Goal: Information Seeking & Learning: Find specific fact

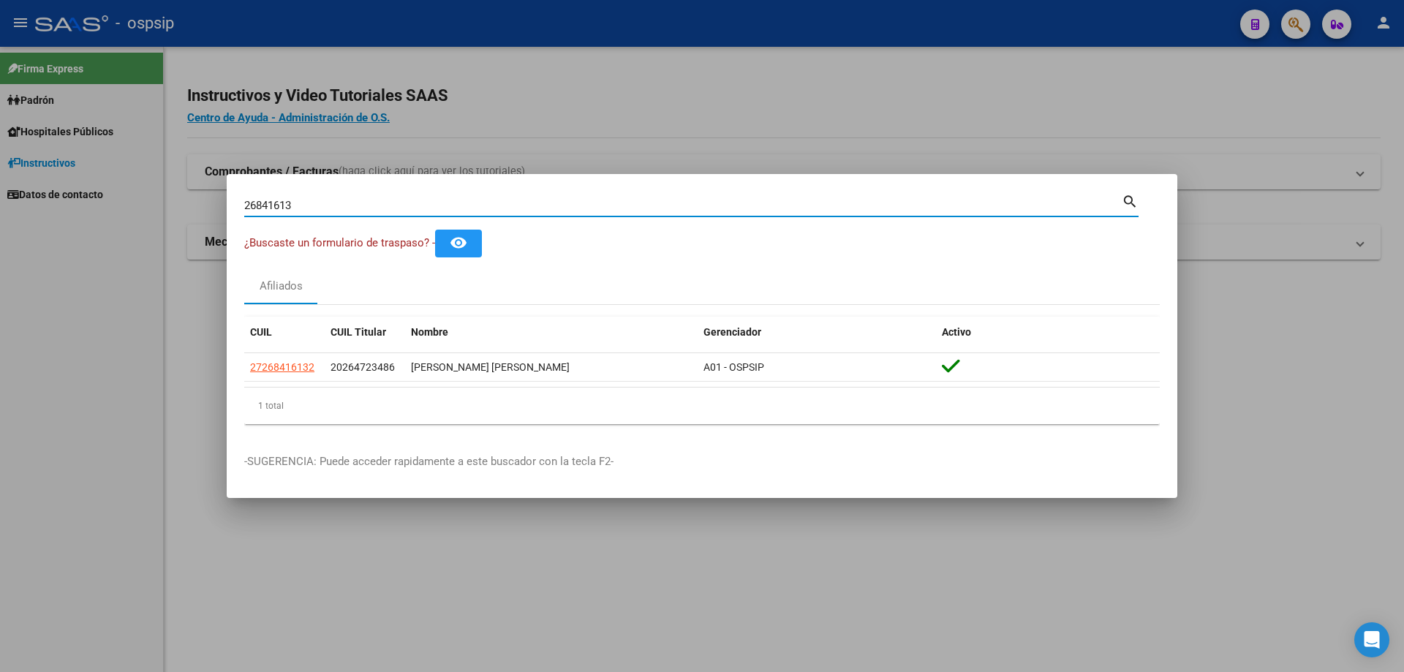
click at [298, 212] on div "26841613 Buscar (apellido, dni, [PERSON_NAME], [PERSON_NAME], cuit, obra social)" at bounding box center [683, 206] width 878 height 22
click at [397, 203] on input "26841613" at bounding box center [683, 205] width 878 height 13
type input "38153516"
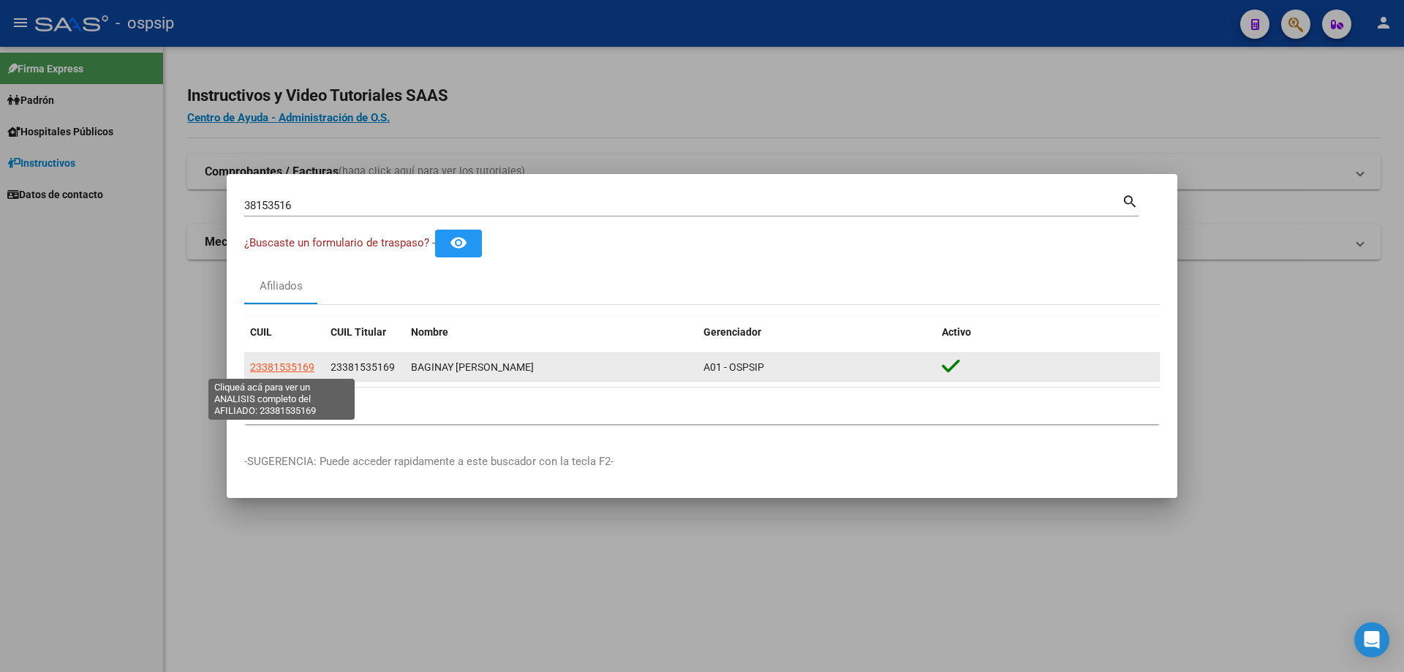
click at [265, 361] on span "23381535169" at bounding box center [282, 367] width 64 height 12
type textarea "23381535169"
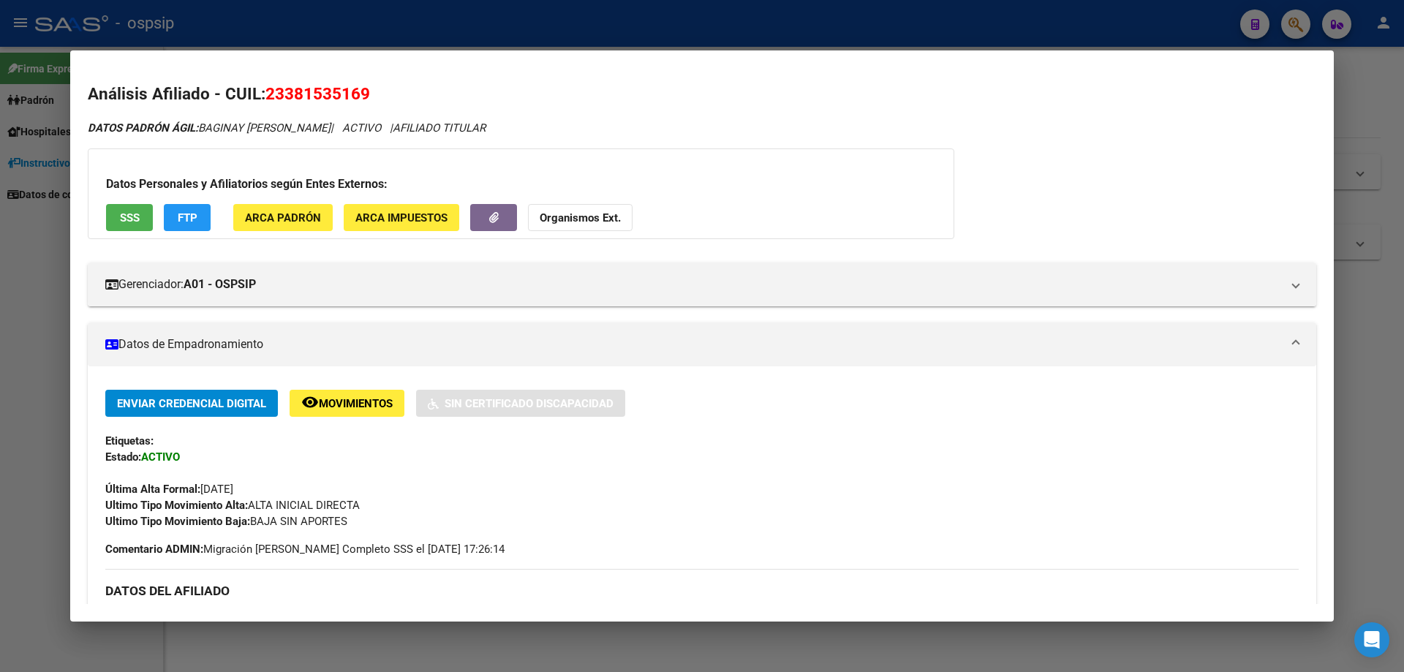
scroll to position [219, 0]
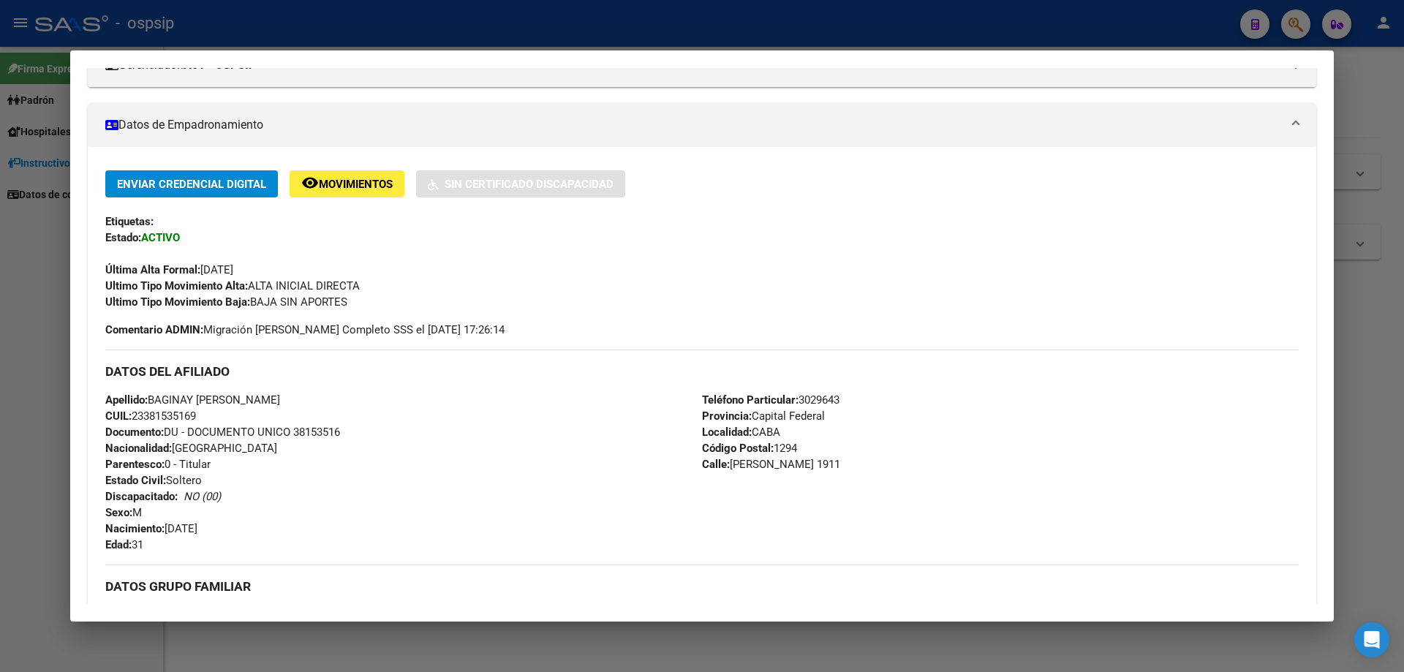
click at [313, 431] on span "Documento: DU - DOCUMENTO UNICO 38153516" at bounding box center [222, 432] width 235 height 13
copy span "38153516"
click at [325, 448] on div "Apellido: BAGINAY [PERSON_NAME]: 23381535169 Documento: DU - DOCUMENTO UNICO 38…" at bounding box center [403, 472] width 597 height 161
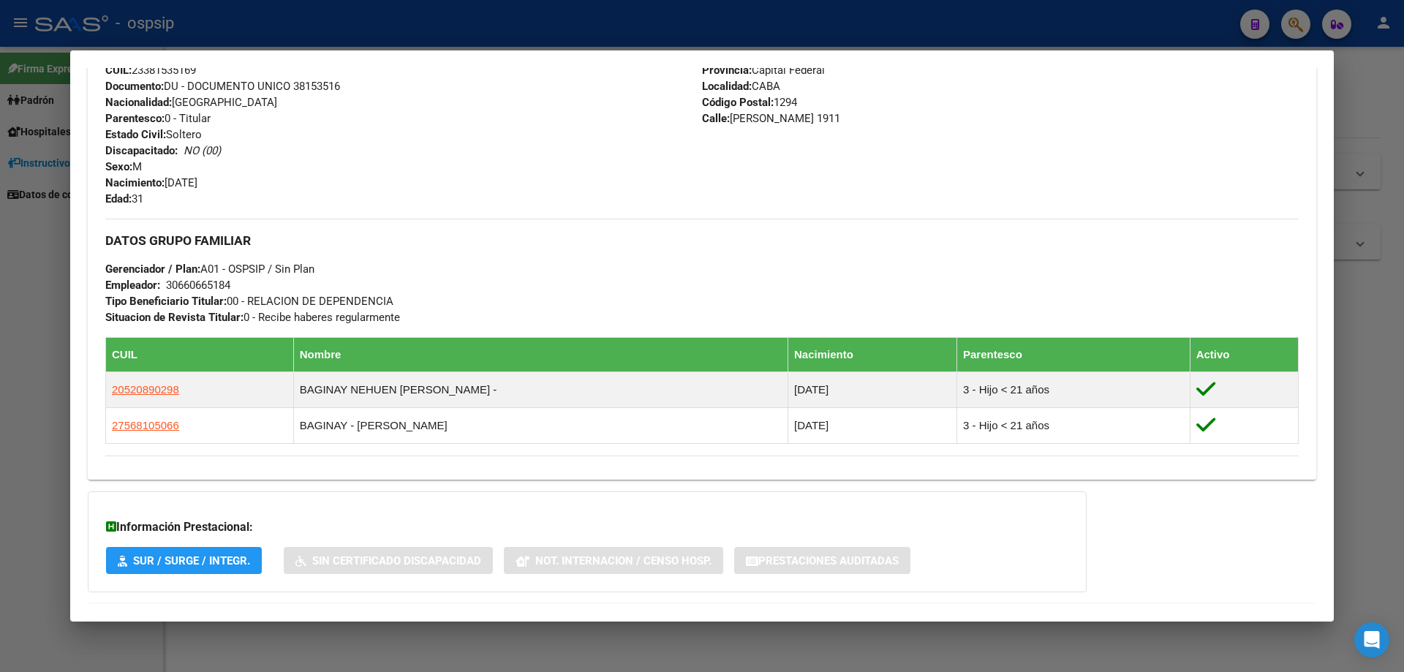
scroll to position [633, 0]
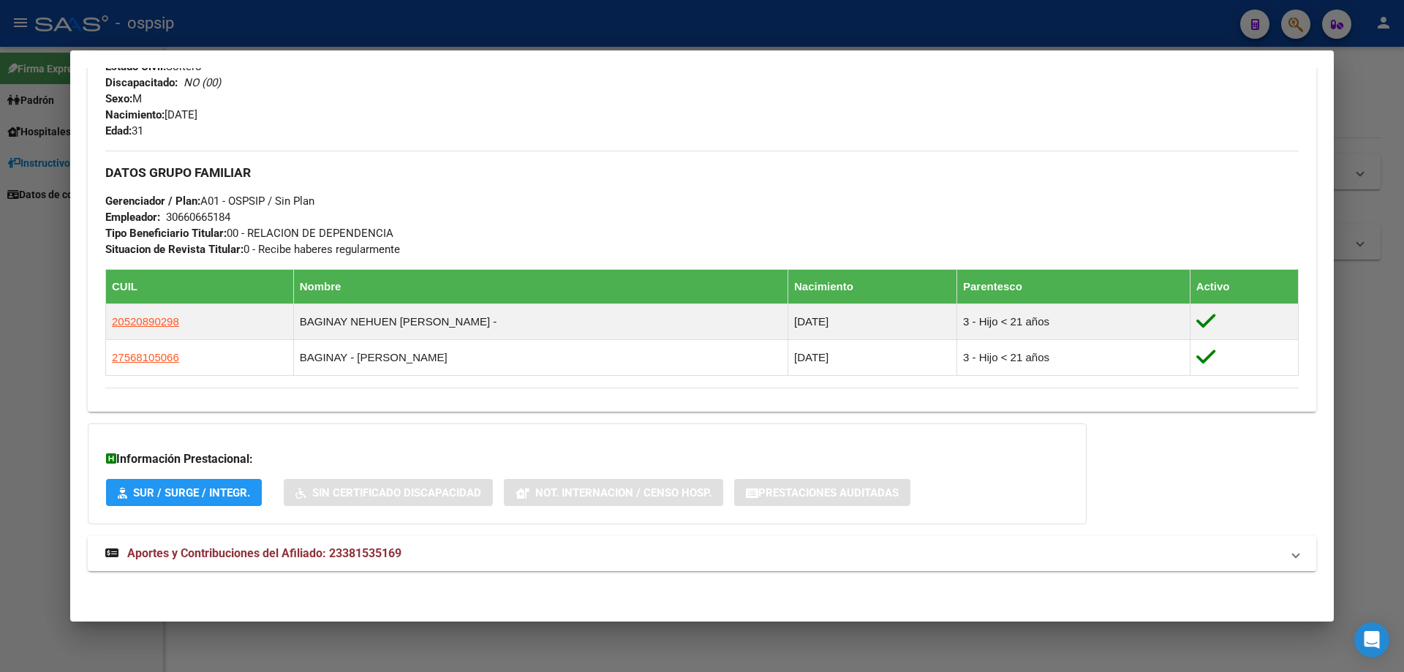
click at [323, 565] on mat-expansion-panel-header "Aportes y Contribuciones del Afiliado: 23381535169" at bounding box center [702, 553] width 1229 height 35
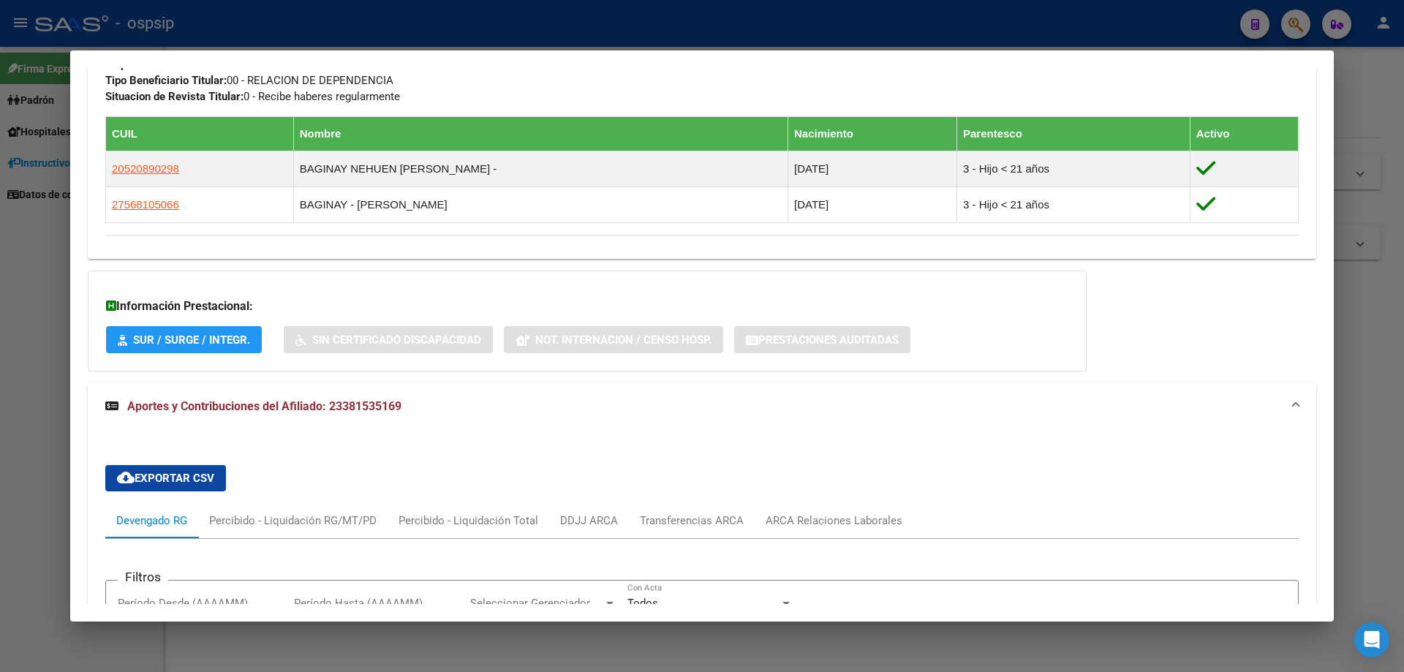
scroll to position [926, 0]
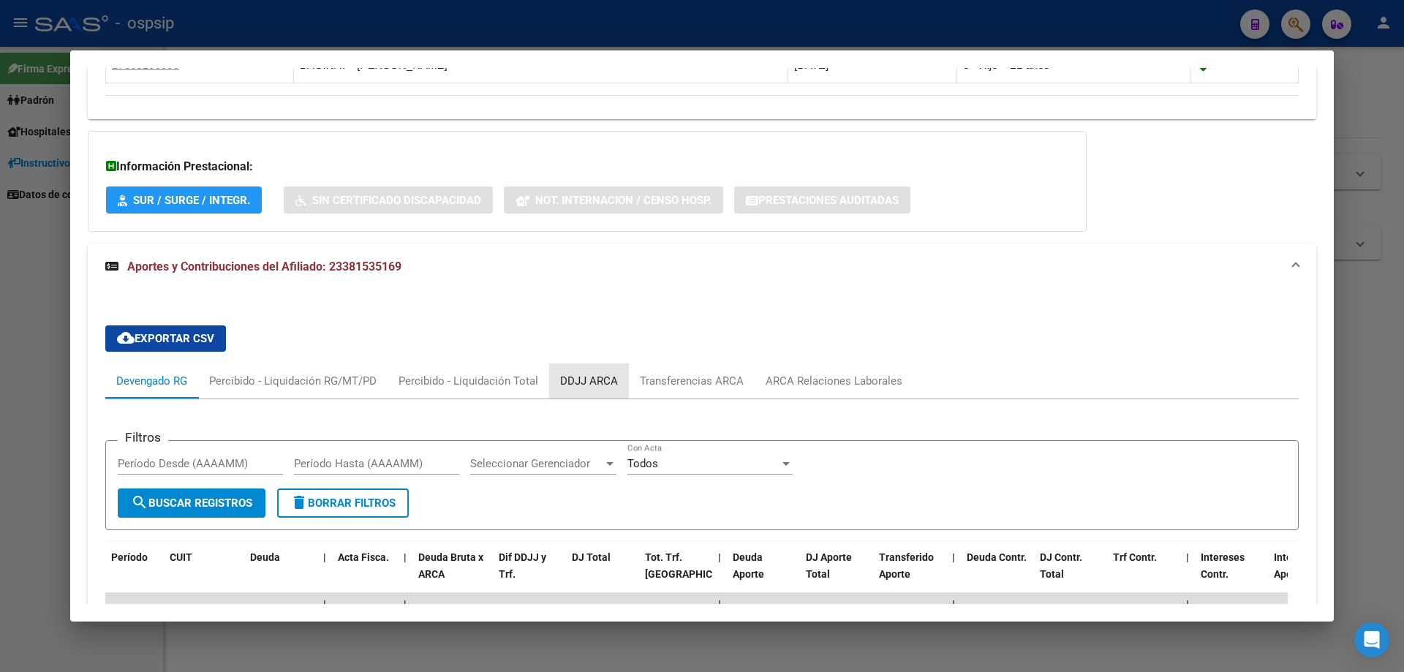
click at [589, 396] on div "DDJJ ARCA" at bounding box center [589, 381] width 80 height 35
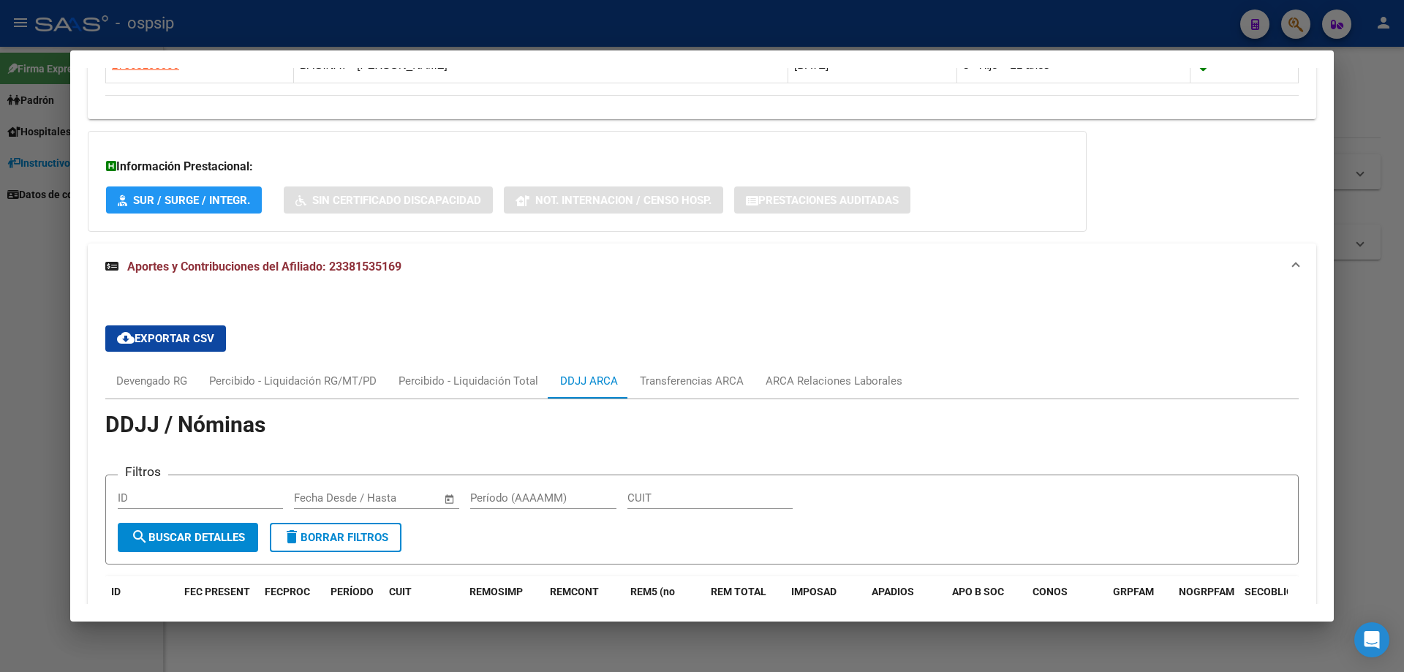
drag, startPoint x: 589, startPoint y: 396, endPoint x: 469, endPoint y: 419, distance: 122.1
click at [470, 419] on h1 "DDJJ / Nóminas" at bounding box center [702, 427] width 1194 height 20
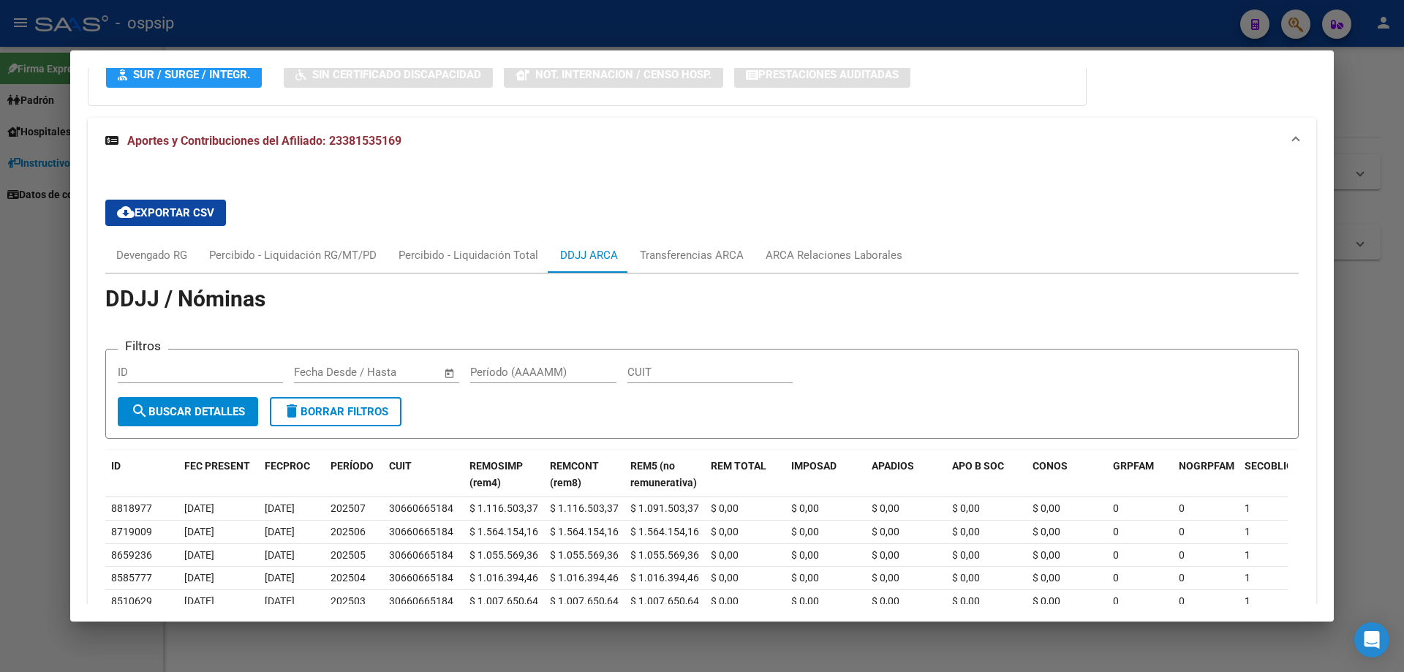
scroll to position [1219, 0]
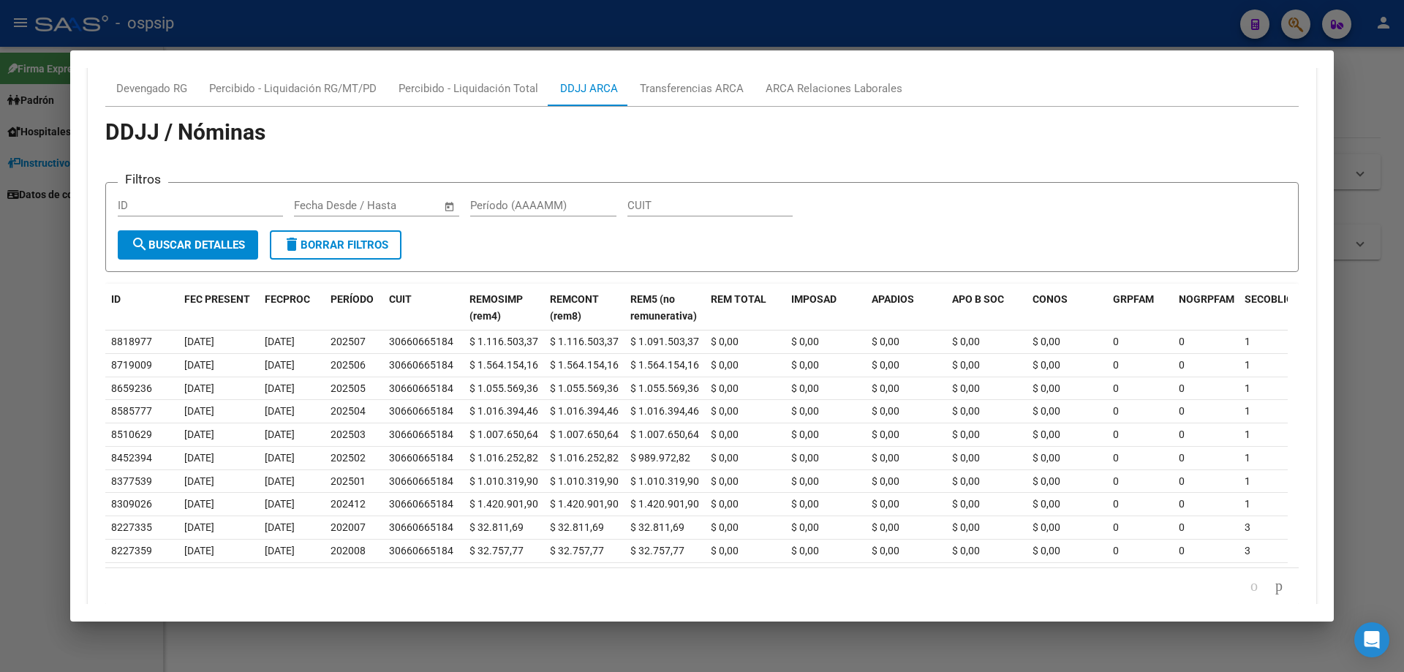
click at [0, 234] on div at bounding box center [702, 336] width 1404 height 672
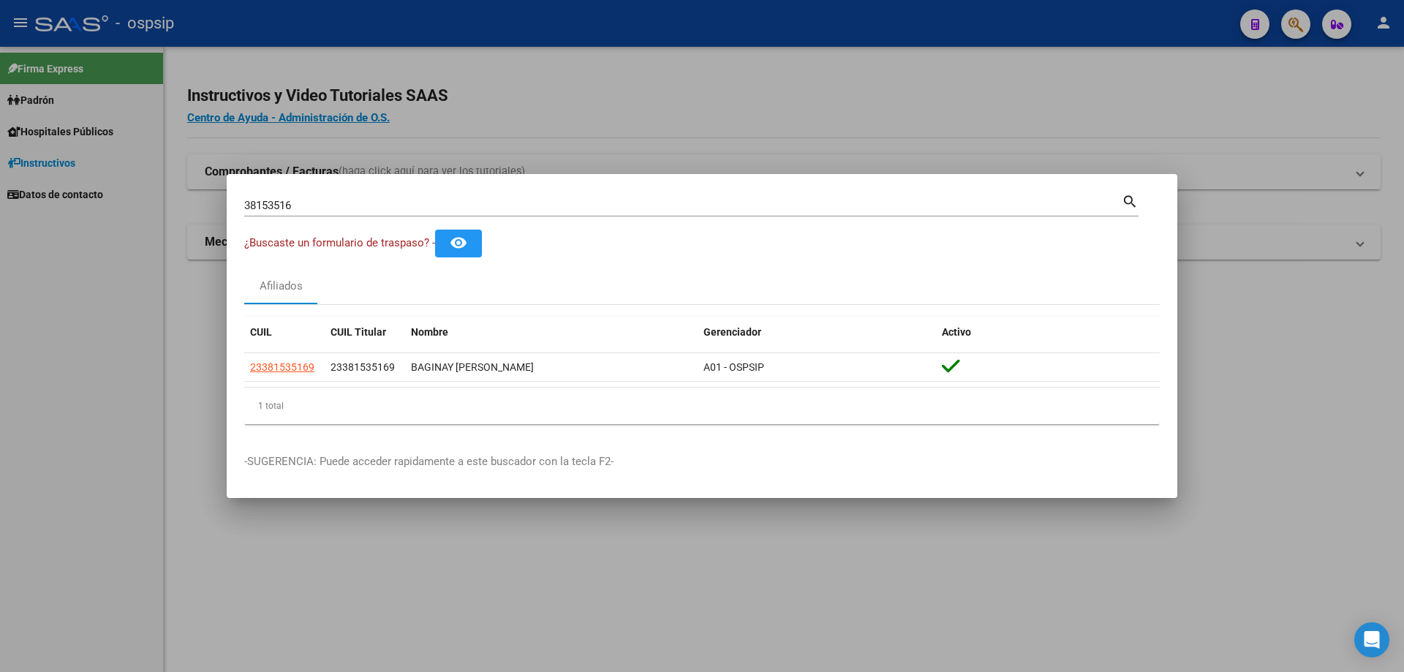
click at [294, 210] on input "38153516" at bounding box center [683, 205] width 878 height 13
type input "25551851"
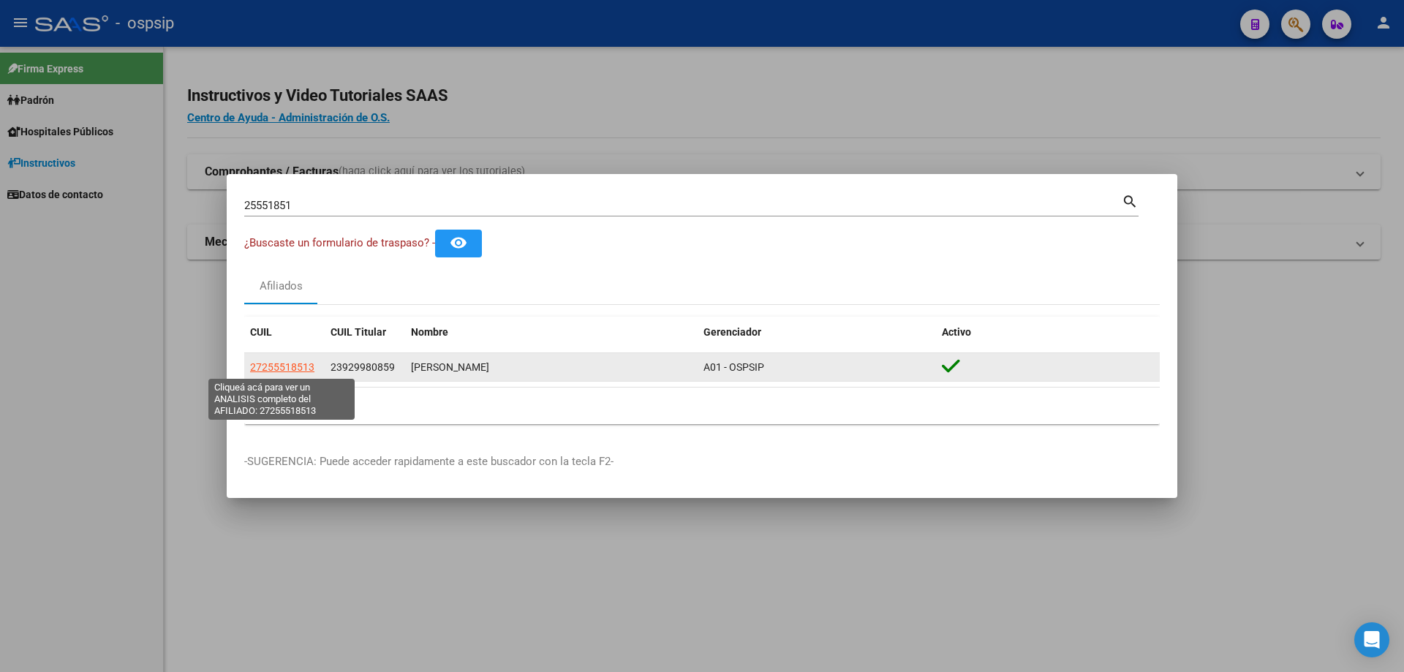
click at [286, 361] on span "27255518513" at bounding box center [282, 367] width 64 height 12
type textarea "27255518513"
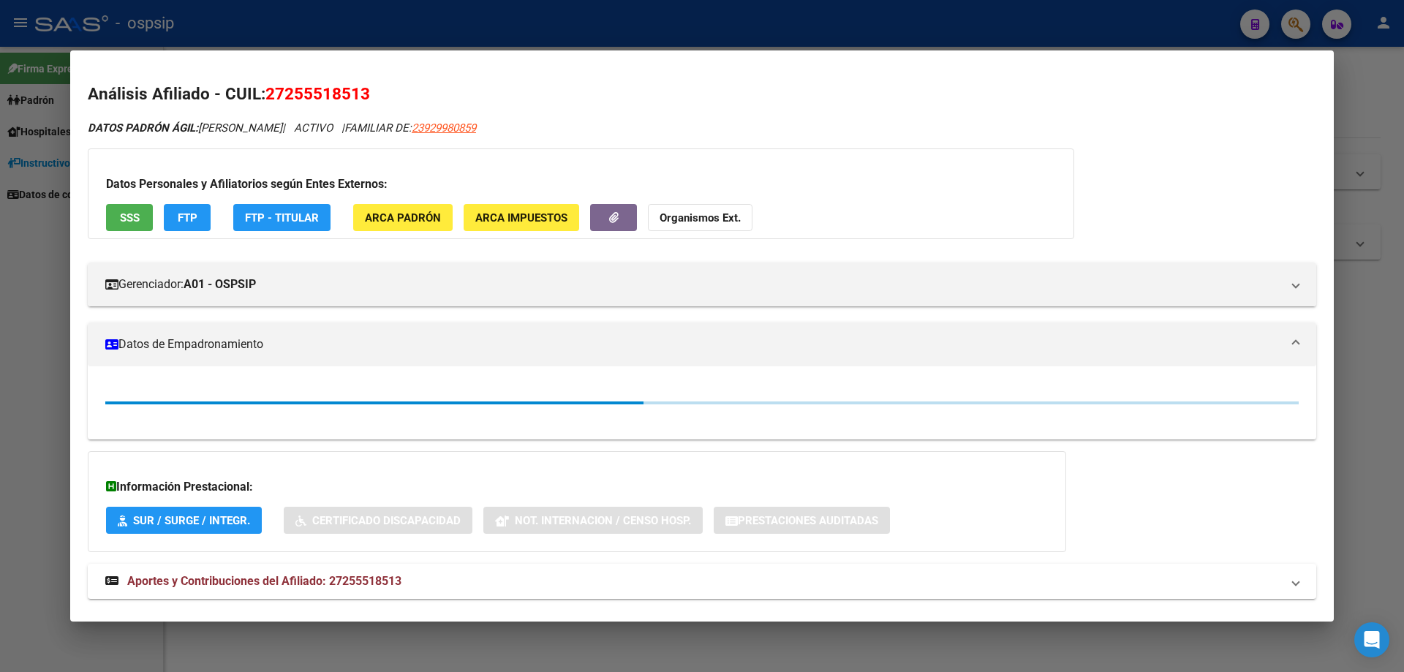
scroll to position [63, 0]
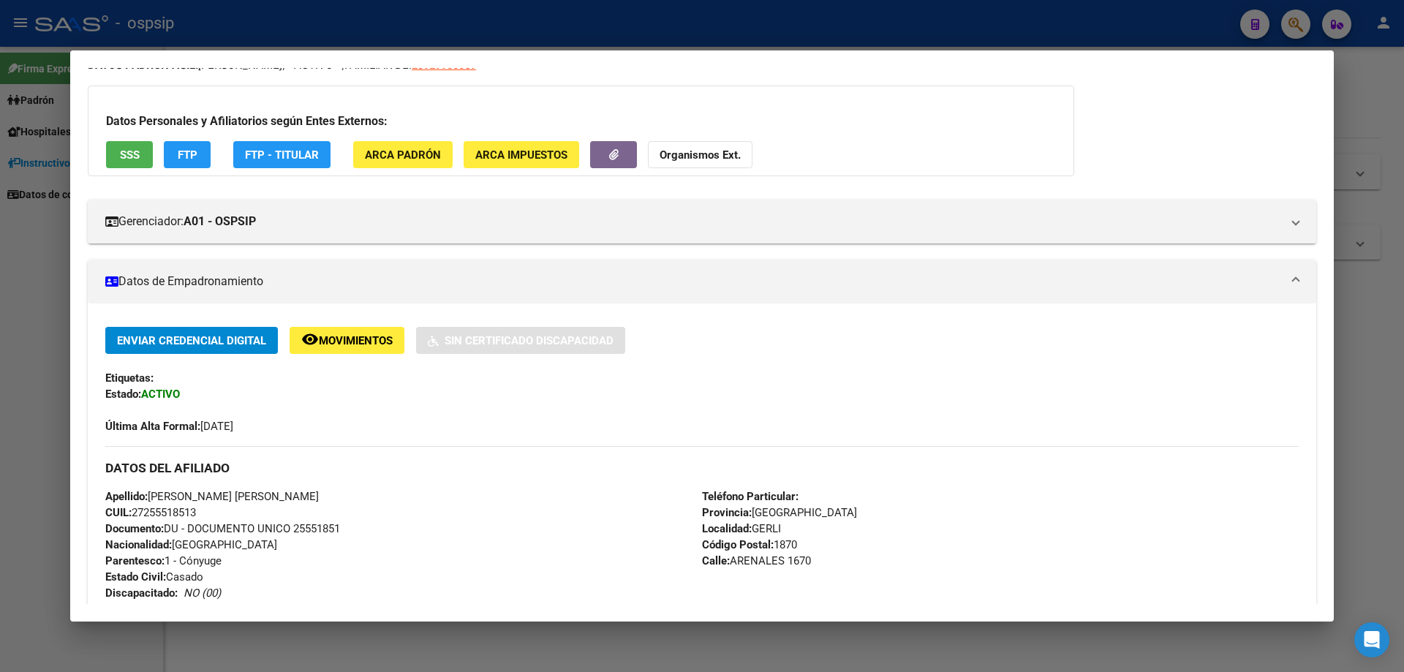
click at [309, 530] on span "Documento: DU - DOCUMENTO UNICO 25551851" at bounding box center [222, 528] width 235 height 13
copy span "25551851"
click at [497, 494] on div "Apellido: [PERSON_NAME] [PERSON_NAME] CUIL: 27255518513 Documento: DU - DOCUMEN…" at bounding box center [403, 569] width 597 height 161
click at [227, 47] on div at bounding box center [702, 336] width 1404 height 672
